Goal: Transaction & Acquisition: Purchase product/service

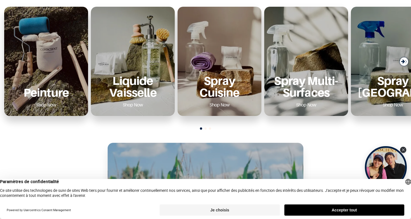
scroll to position [220, 0]
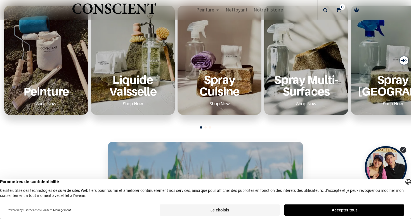
click at [26, 75] on div "Peinture Shop Now" at bounding box center [46, 91] width 70 height 34
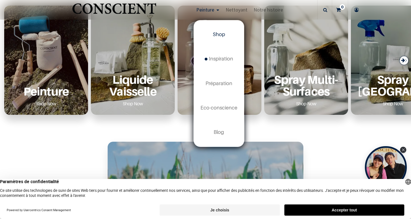
click at [218, 35] on span "Shop" at bounding box center [219, 34] width 12 height 6
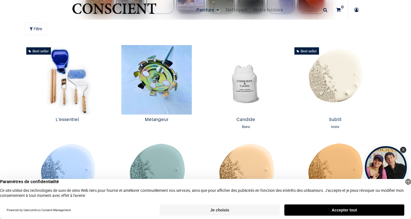
scroll to position [280, 0]
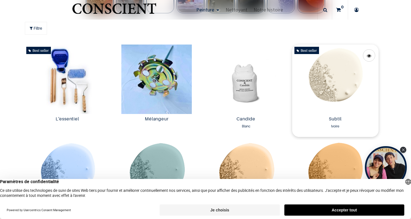
click at [324, 77] on img at bounding box center [335, 78] width 87 height 69
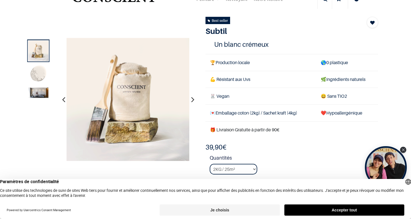
scroll to position [23, 0]
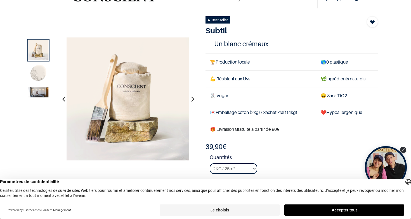
click at [39, 72] on img at bounding box center [39, 73] width 20 height 20
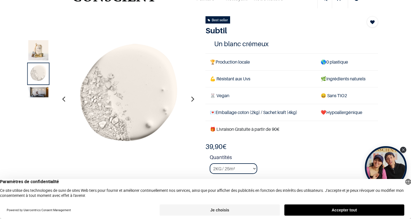
click at [39, 87] on img at bounding box center [39, 92] width 20 height 10
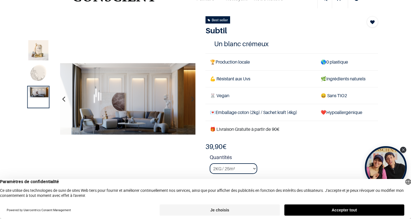
click at [41, 53] on img at bounding box center [39, 50] width 20 height 20
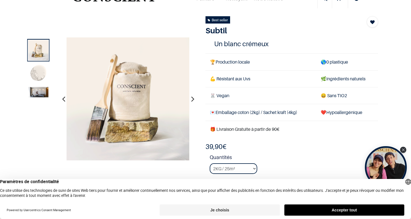
click at [35, 79] on img at bounding box center [39, 73] width 20 height 20
